Goal: Check status: Check status

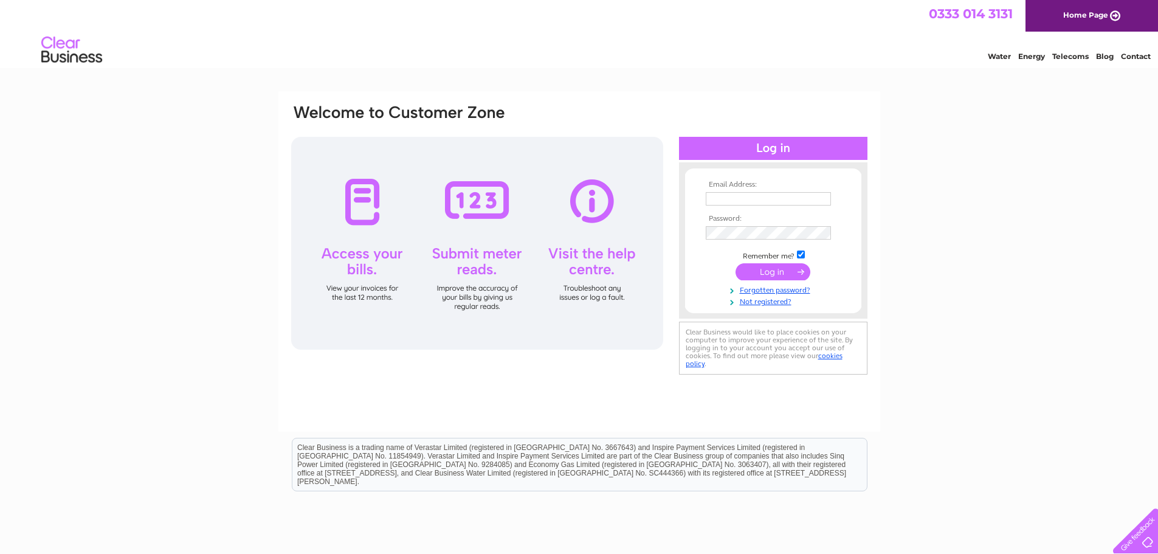
type input "[EMAIL_ADDRESS][DOMAIN_NAME]"
click at [771, 270] on input "submit" at bounding box center [773, 271] width 75 height 17
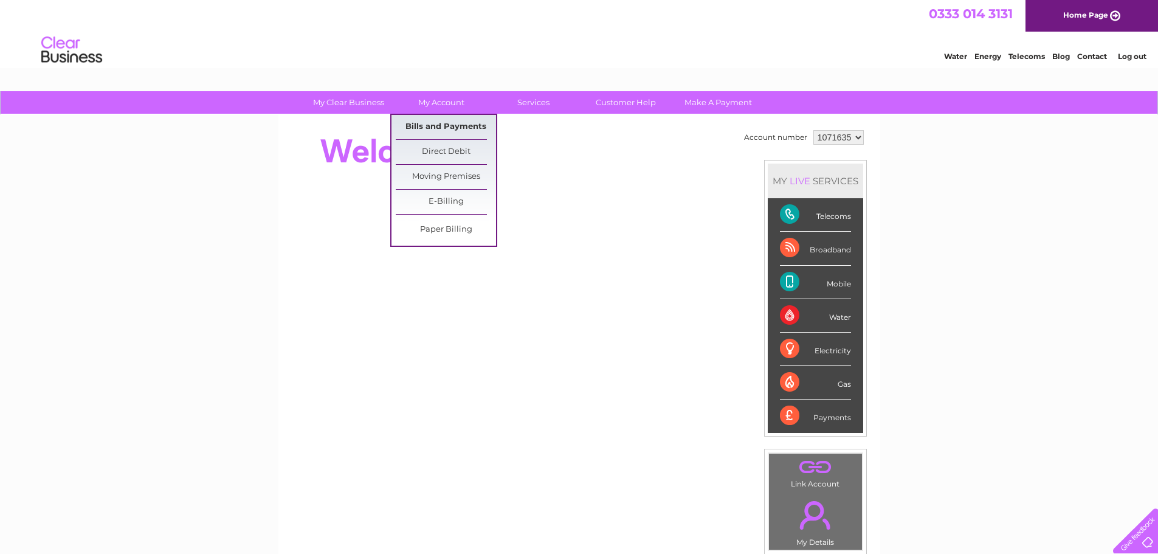
click at [443, 123] on link "Bills and Payments" at bounding box center [446, 127] width 100 height 24
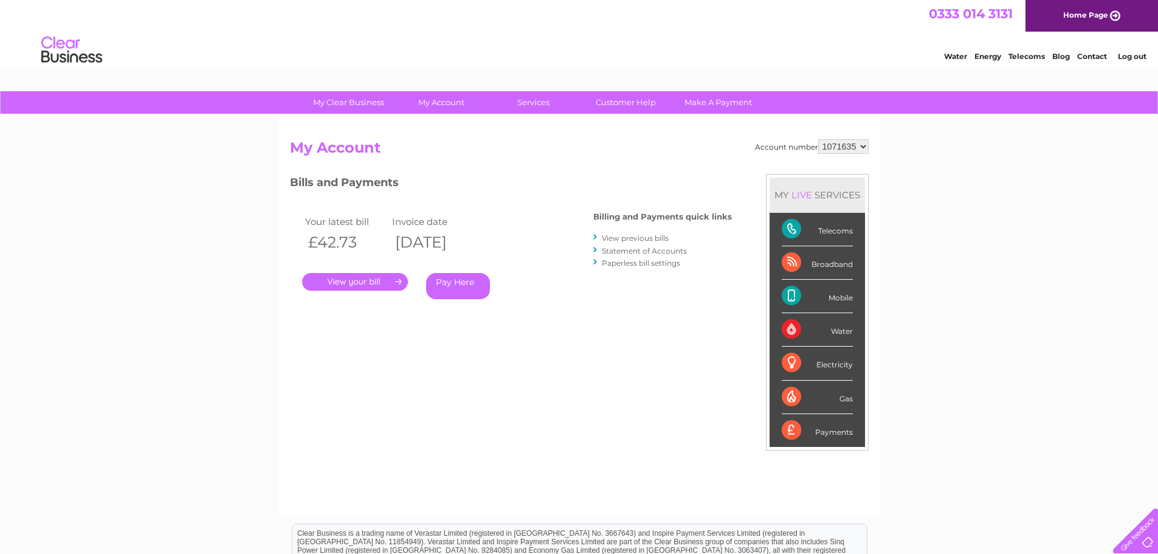
click at [399, 283] on link "." at bounding box center [355, 282] width 106 height 18
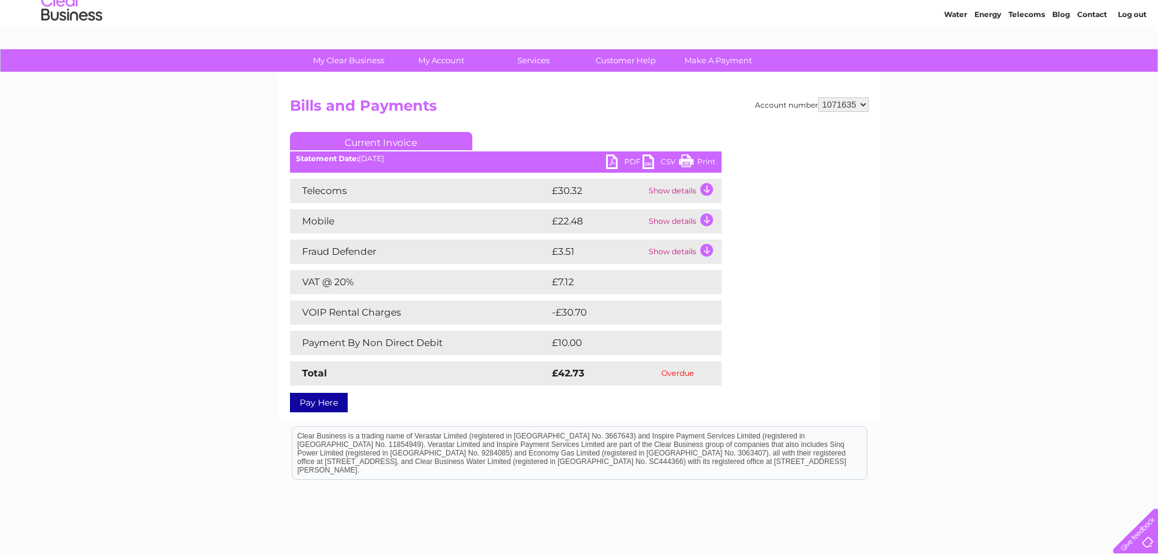
scroll to position [61, 0]
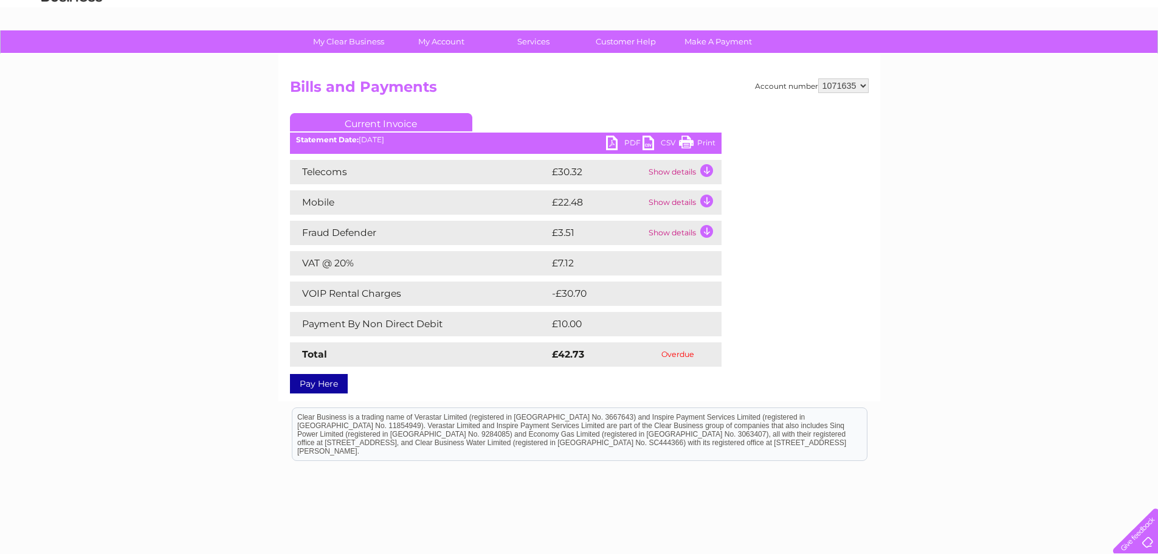
click at [711, 171] on td "Show details" at bounding box center [684, 172] width 76 height 24
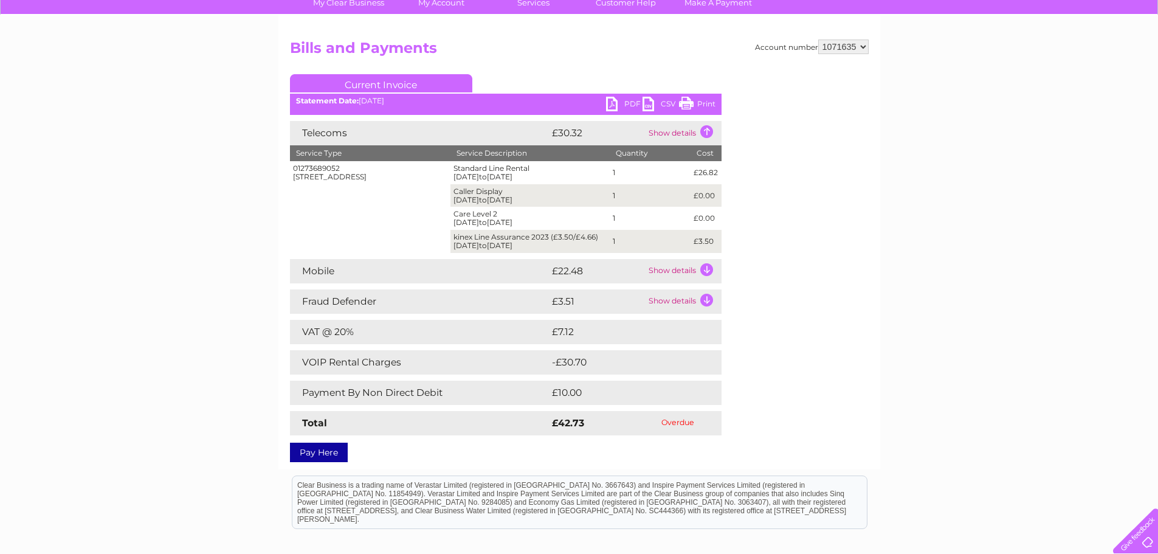
scroll to position [122, 0]
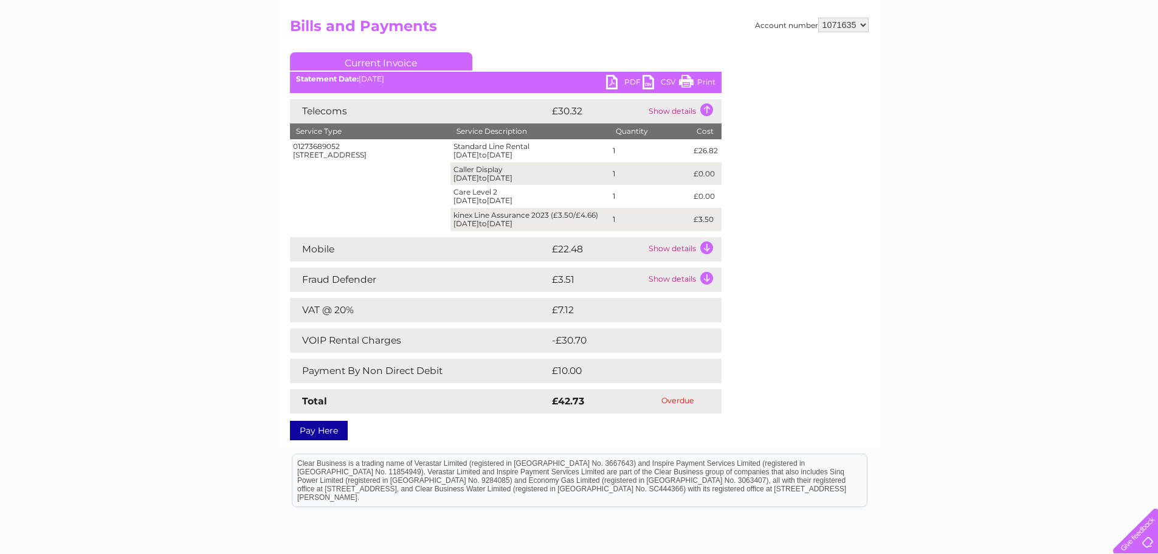
click at [702, 246] on td "Show details" at bounding box center [684, 249] width 76 height 24
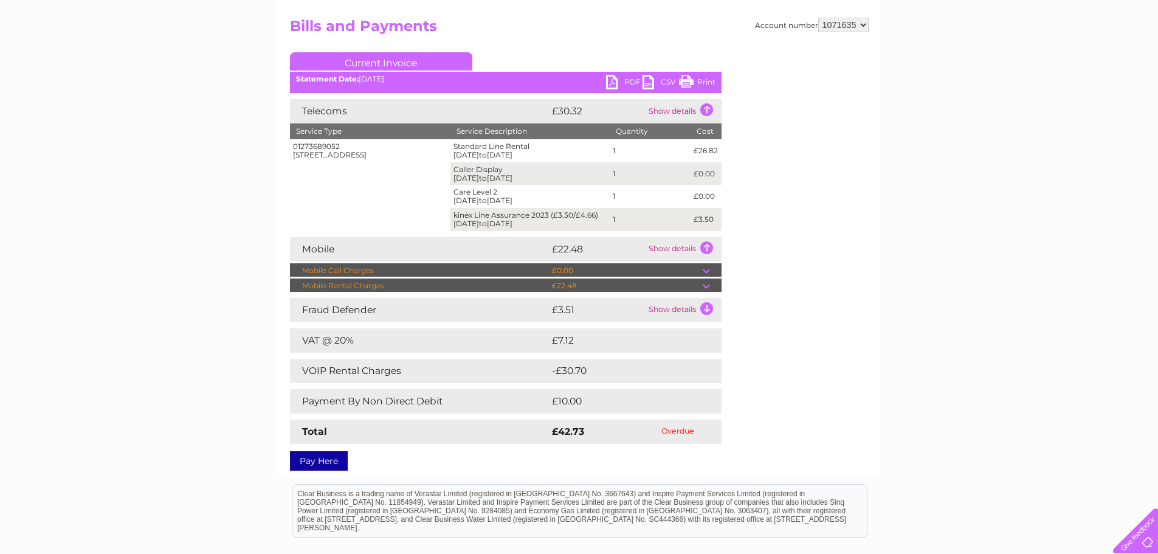
drag, startPoint x: 709, startPoint y: 286, endPoint x: 771, endPoint y: 284, distance: 61.4
click at [710, 286] on td at bounding box center [712, 285] width 19 height 15
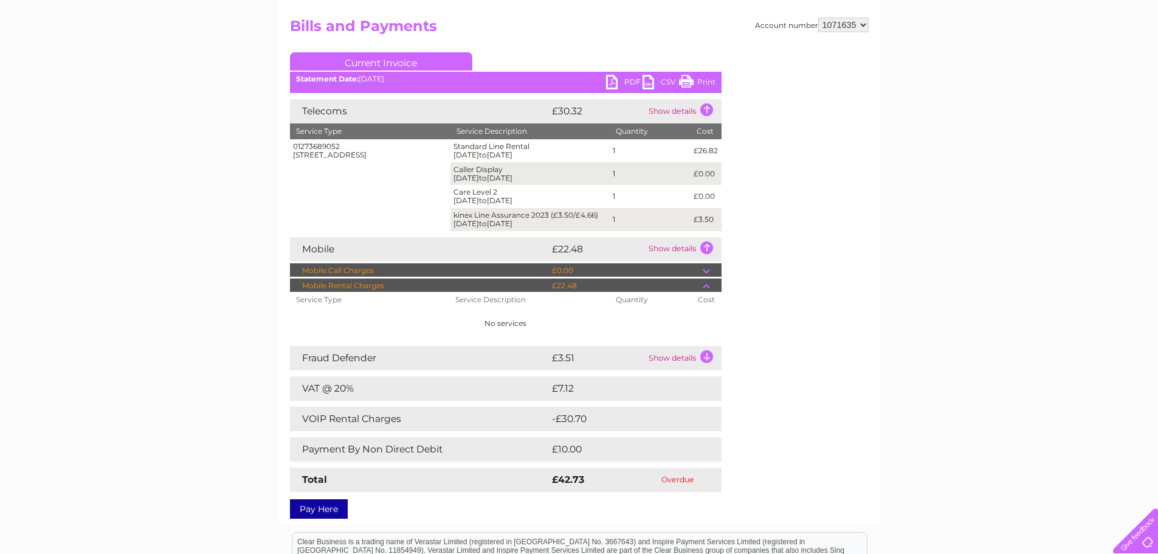
click at [703, 285] on td at bounding box center [712, 285] width 19 height 15
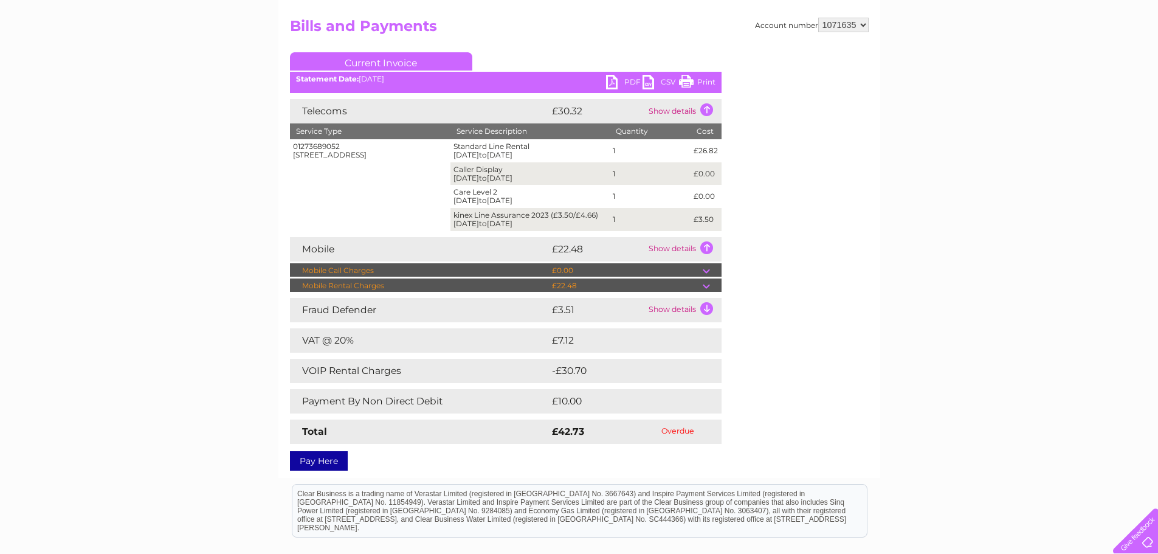
click at [703, 285] on td at bounding box center [712, 285] width 19 height 15
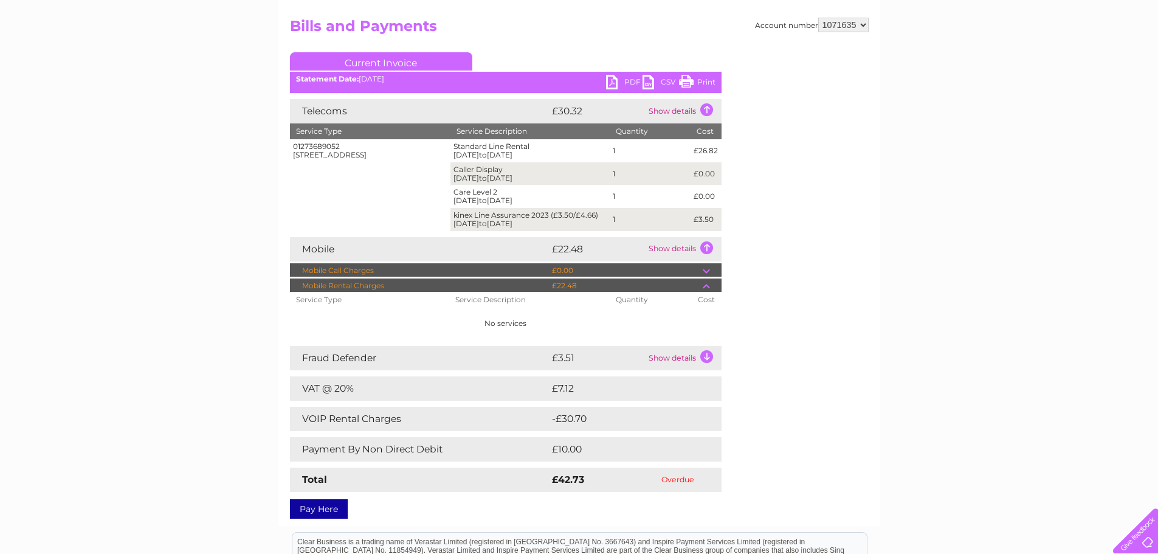
click at [708, 267] on td at bounding box center [712, 270] width 19 height 15
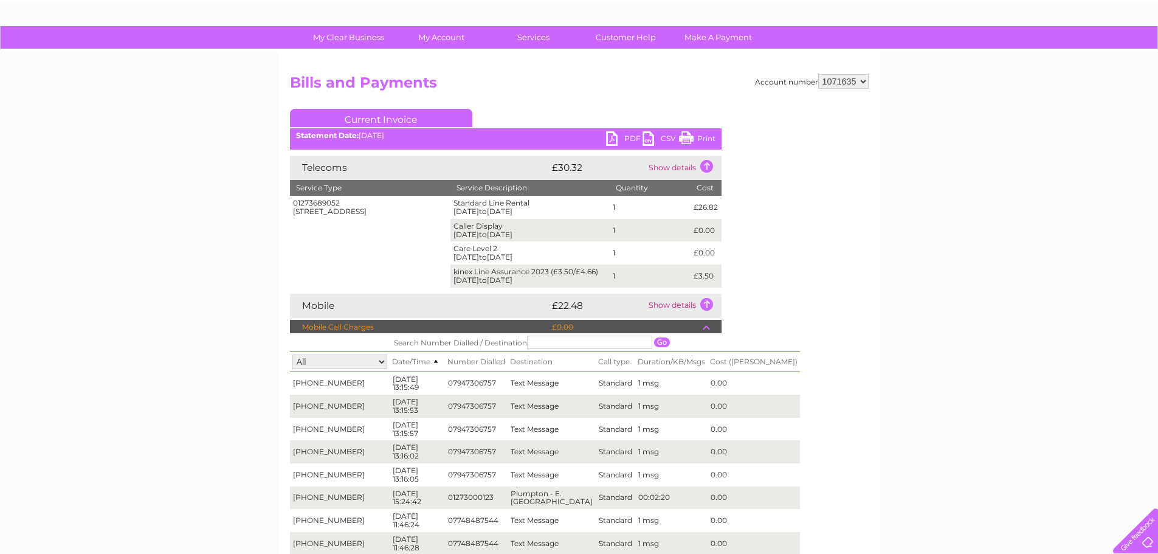
scroll to position [0, 0]
